Goal: Information Seeking & Learning: Check status

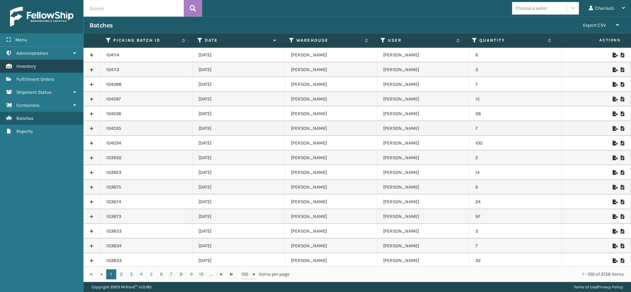
click at [31, 64] on span "Inventory" at bounding box center [26, 66] width 20 height 6
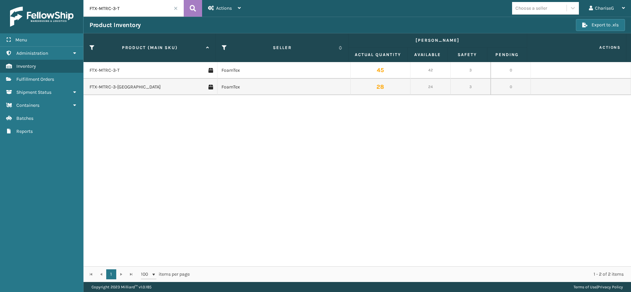
drag, startPoint x: 136, startPoint y: 8, endPoint x: 88, endPoint y: 6, distance: 47.5
click at [88, 6] on input "FTX-MTRC-3-T" at bounding box center [133, 8] width 100 height 17
paste input "410168-8050"
click at [365, 230] on div "FTX-MTRC-3-T FoamTex 45 42 3 0 FTX-MTRC-3-TXL FoamTex 28 24 3 0" at bounding box center [356, 164] width 547 height 204
click at [139, 8] on input "410168-8050" at bounding box center [133, 8] width 100 height 17
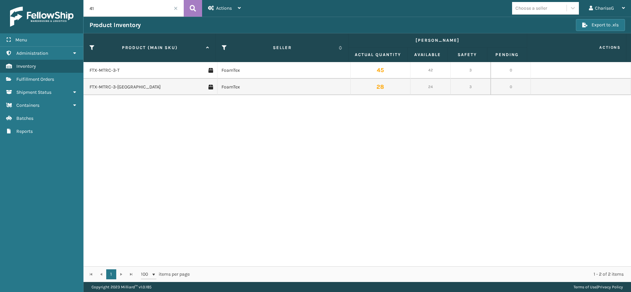
type input "4"
paste input "410168-8050"
type input "410168-8050"
click at [193, 7] on icon at bounding box center [193, 8] width 6 height 10
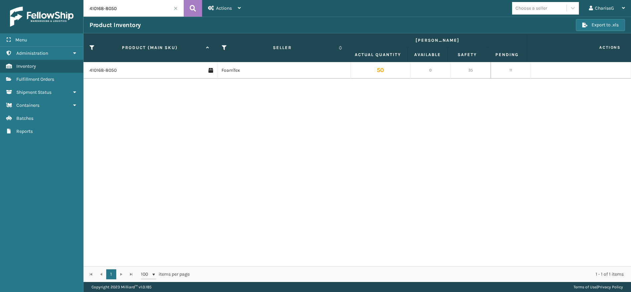
click at [293, 187] on div "410168-8050 FoamTex 50 0 35 11" at bounding box center [356, 164] width 547 height 204
click at [364, 198] on div "410168-8050 FoamTex 50 0 35 11" at bounding box center [356, 164] width 547 height 204
